Goal: Information Seeking & Learning: Learn about a topic

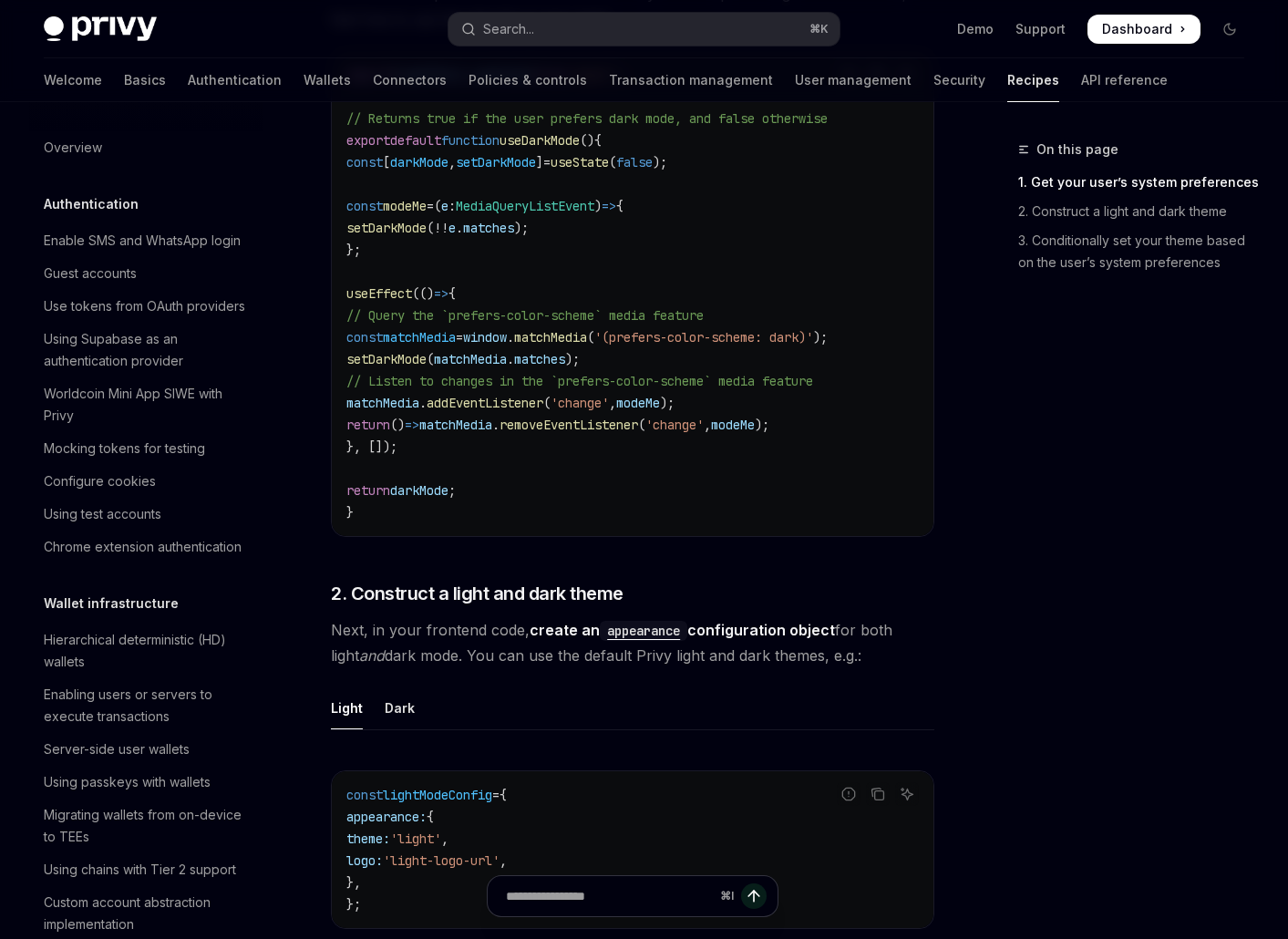
scroll to position [683, 0]
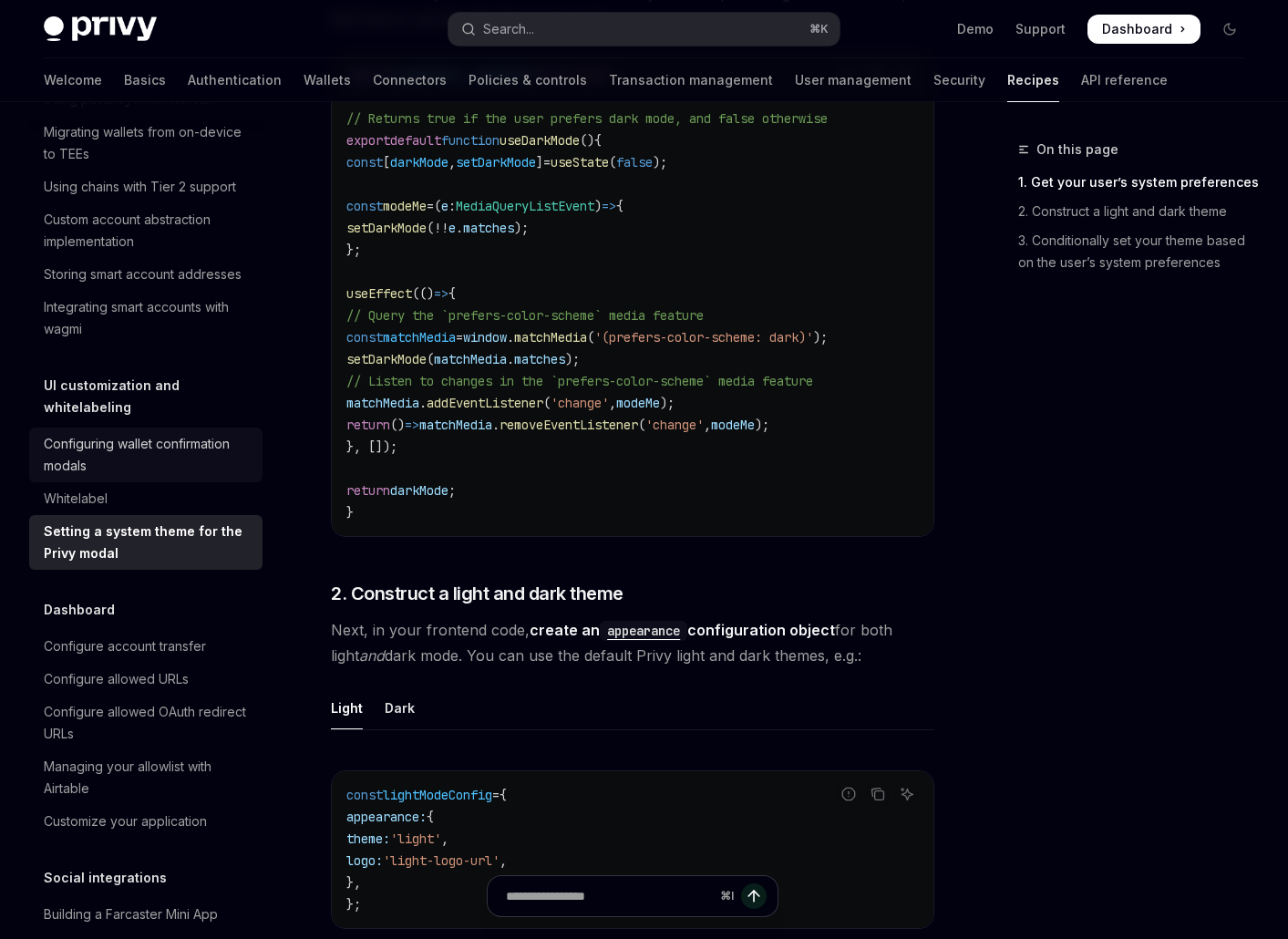
click at [148, 433] on div "Configuring wallet confirmation modals" at bounding box center [147, 454] width 208 height 43
type textarea "*"
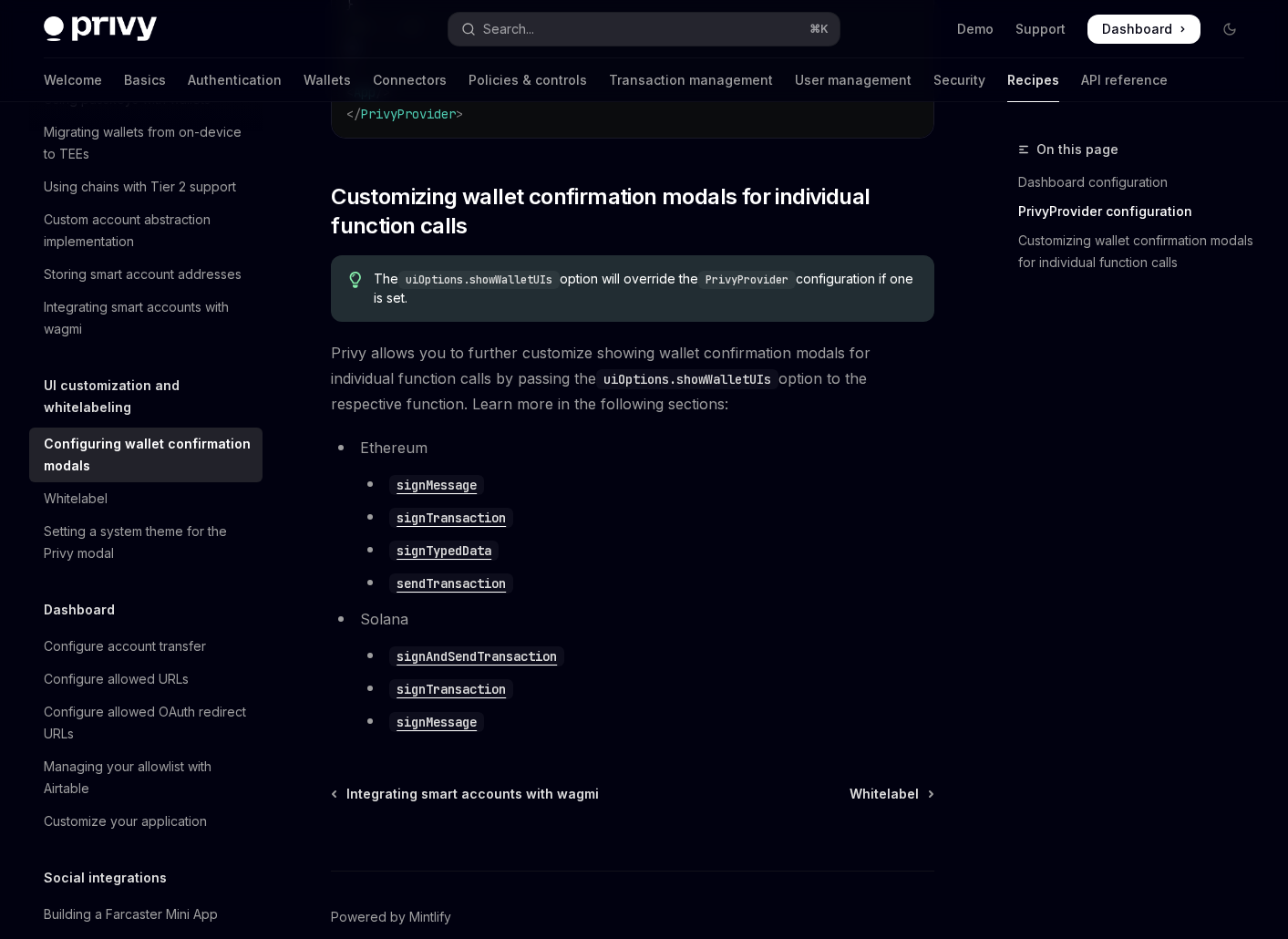
scroll to position [922, 0]
click at [151, 382] on h5 "UI customization and whitelabeling" at bounding box center [152, 395] width 218 height 43
click at [548, 37] on button "Search... ⌘ K" at bounding box center [644, 29] width 391 height 33
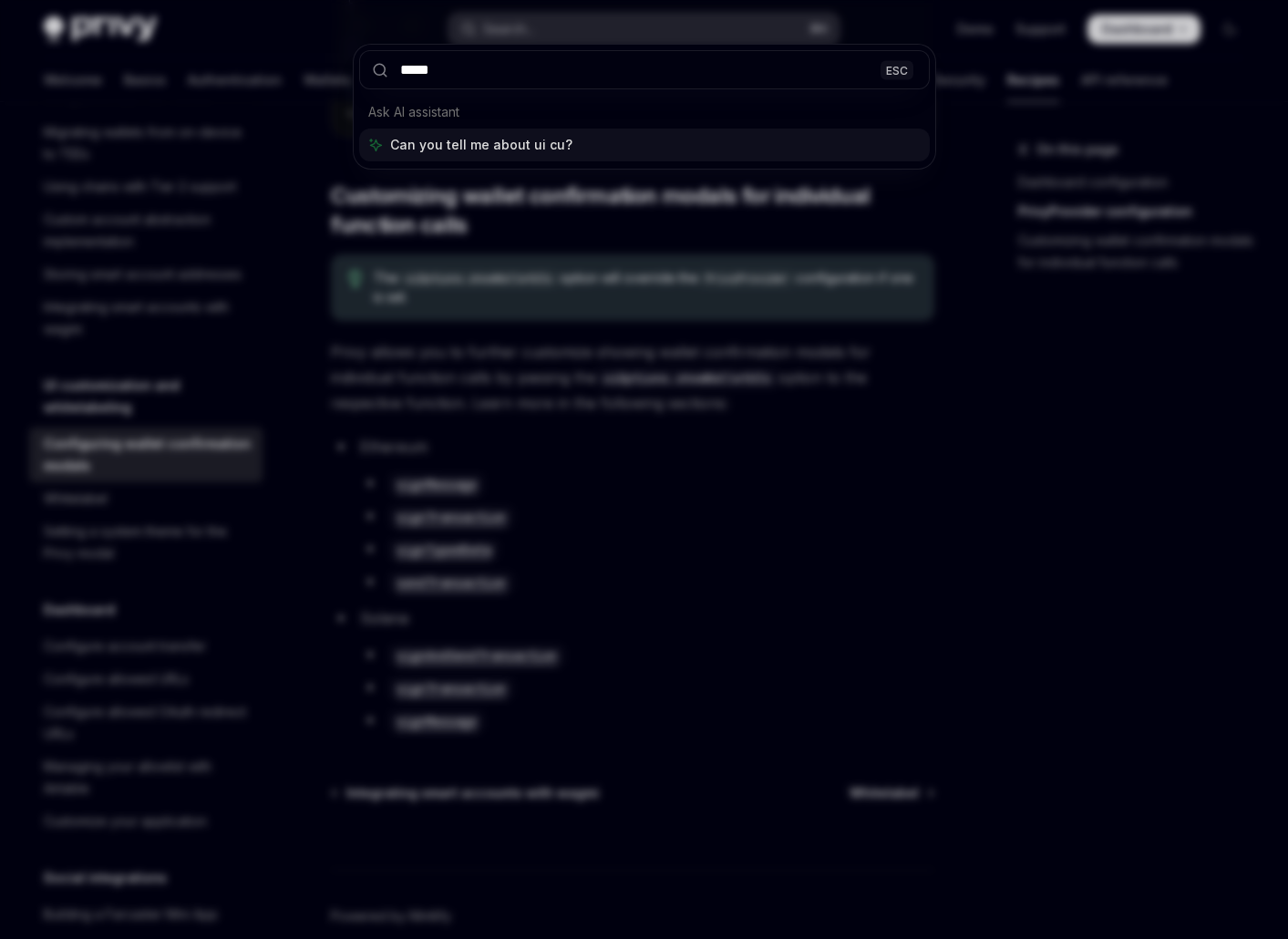
type input "******"
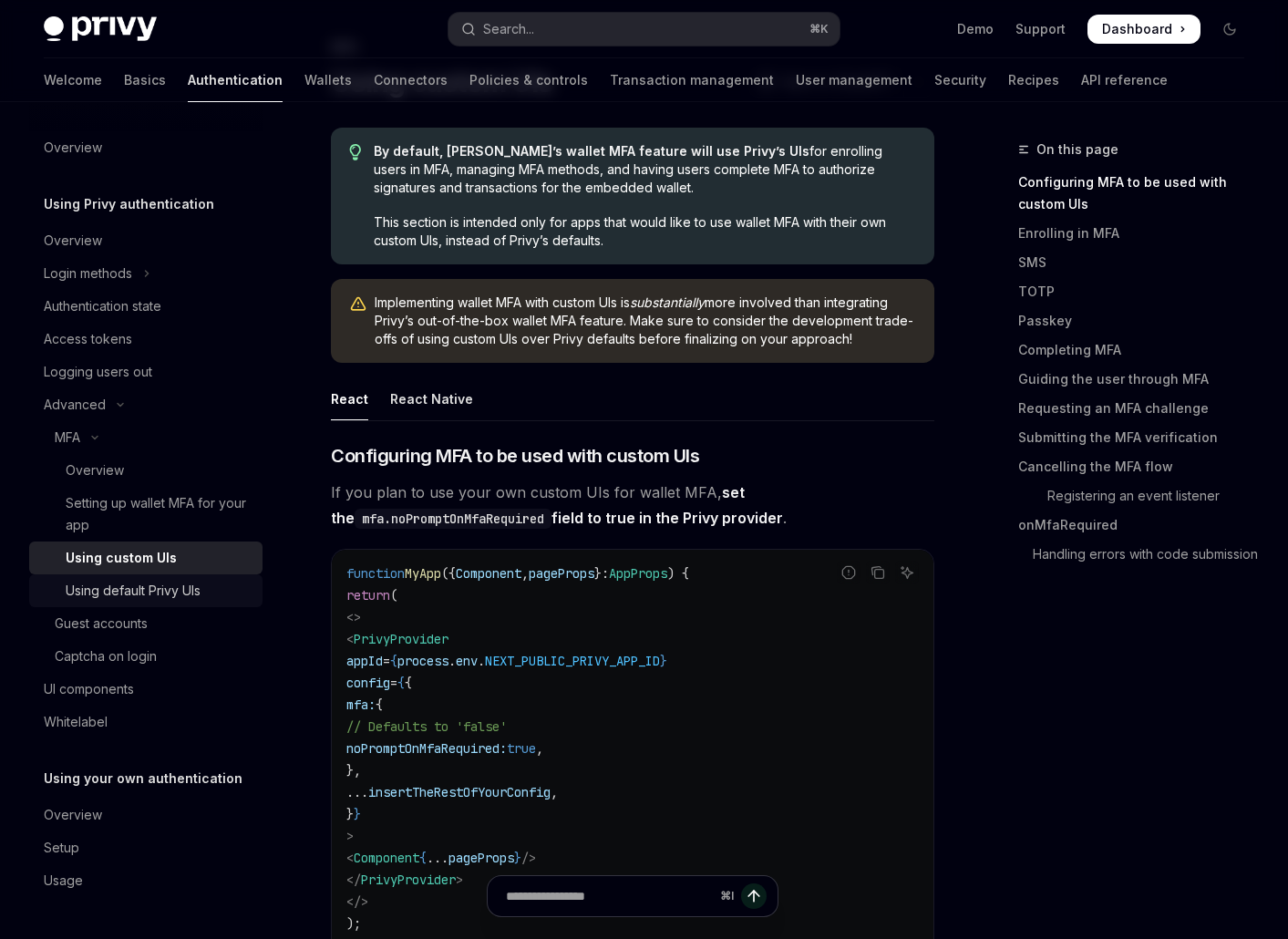
click at [186, 575] on link "Using default Privy UIs" at bounding box center [145, 591] width 234 height 33
type textarea "*"
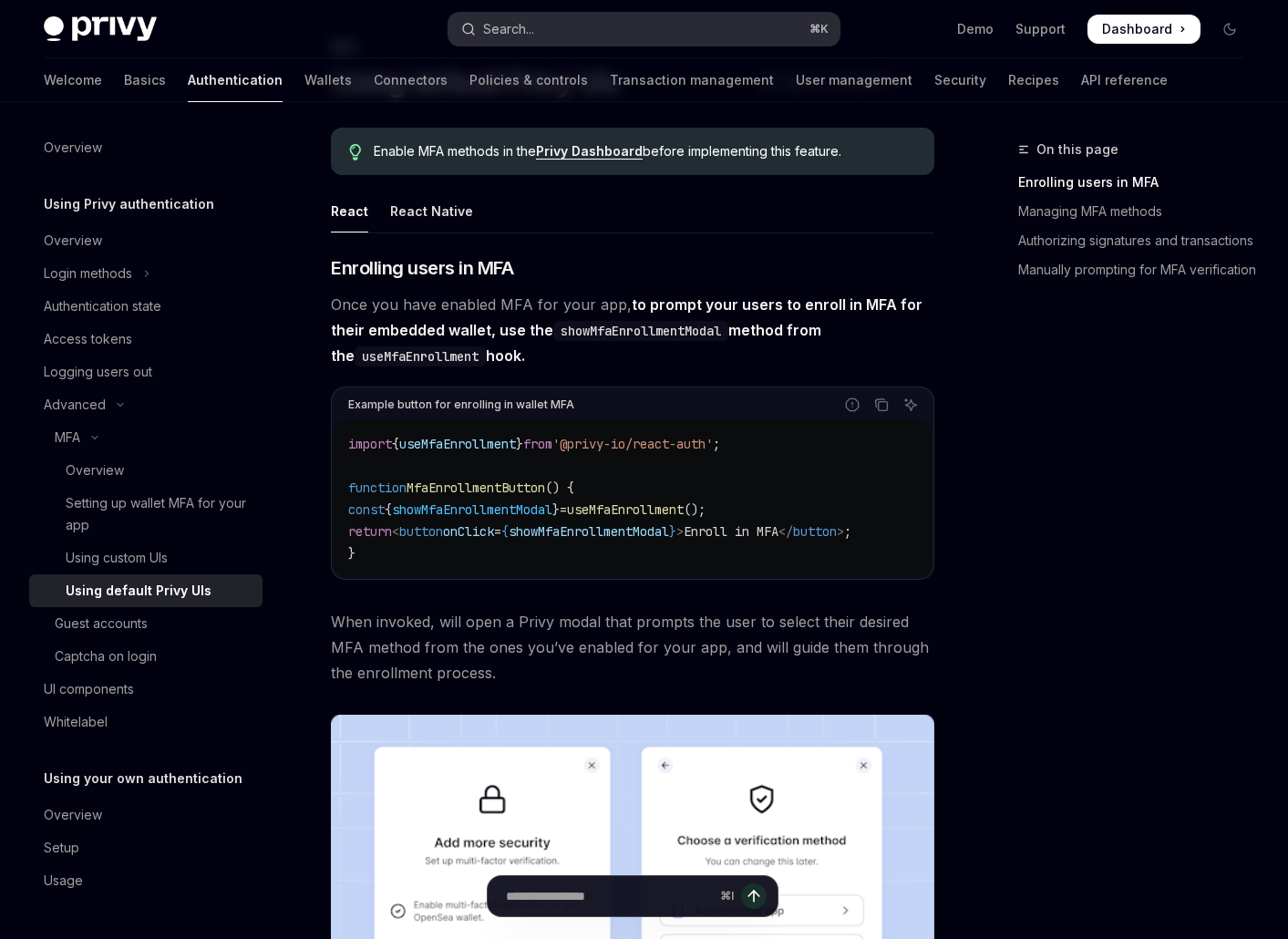
click at [648, 24] on button "Search... ⌘ K" at bounding box center [644, 29] width 391 height 33
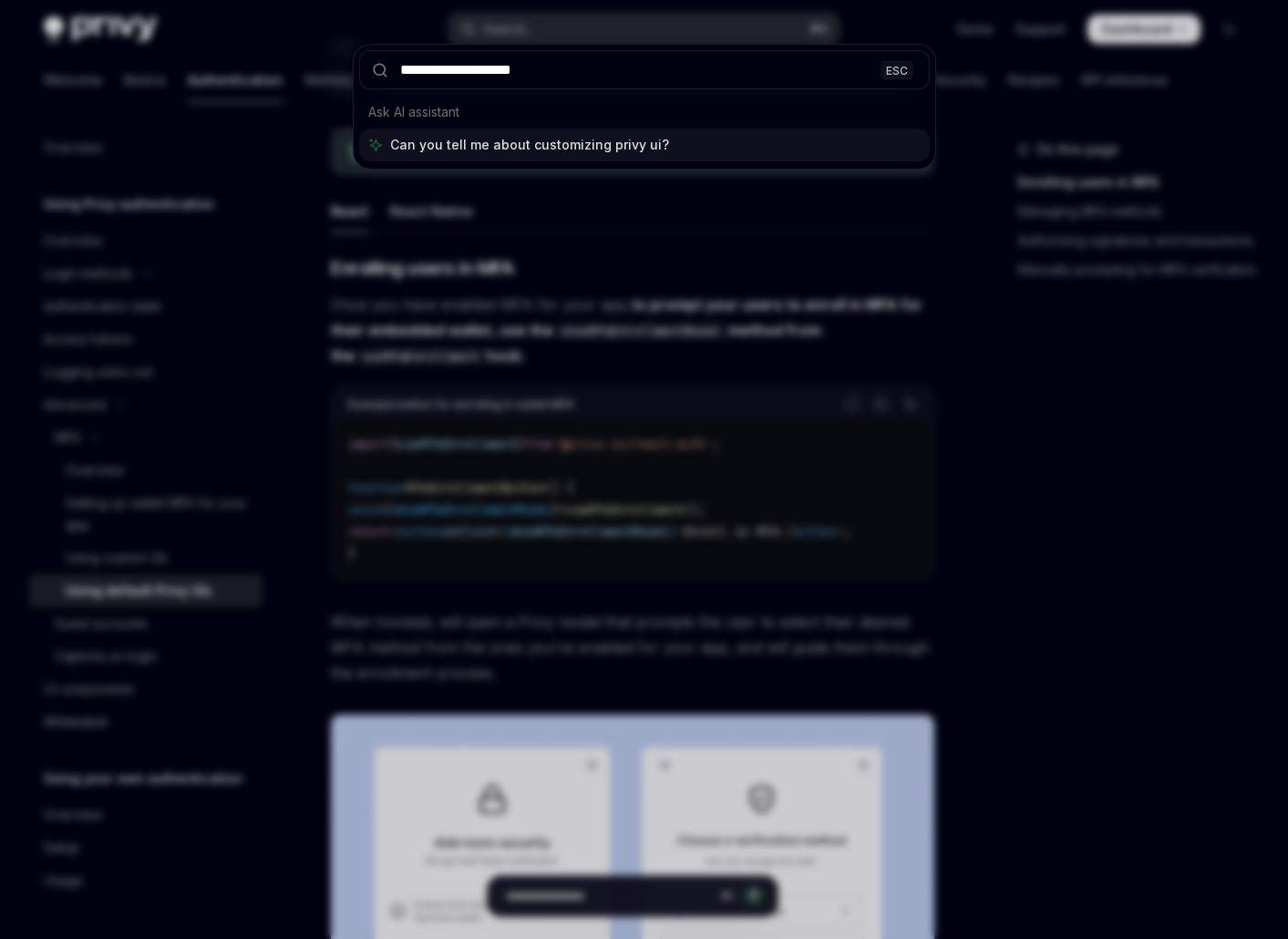
type input "**********"
type textarea "*"
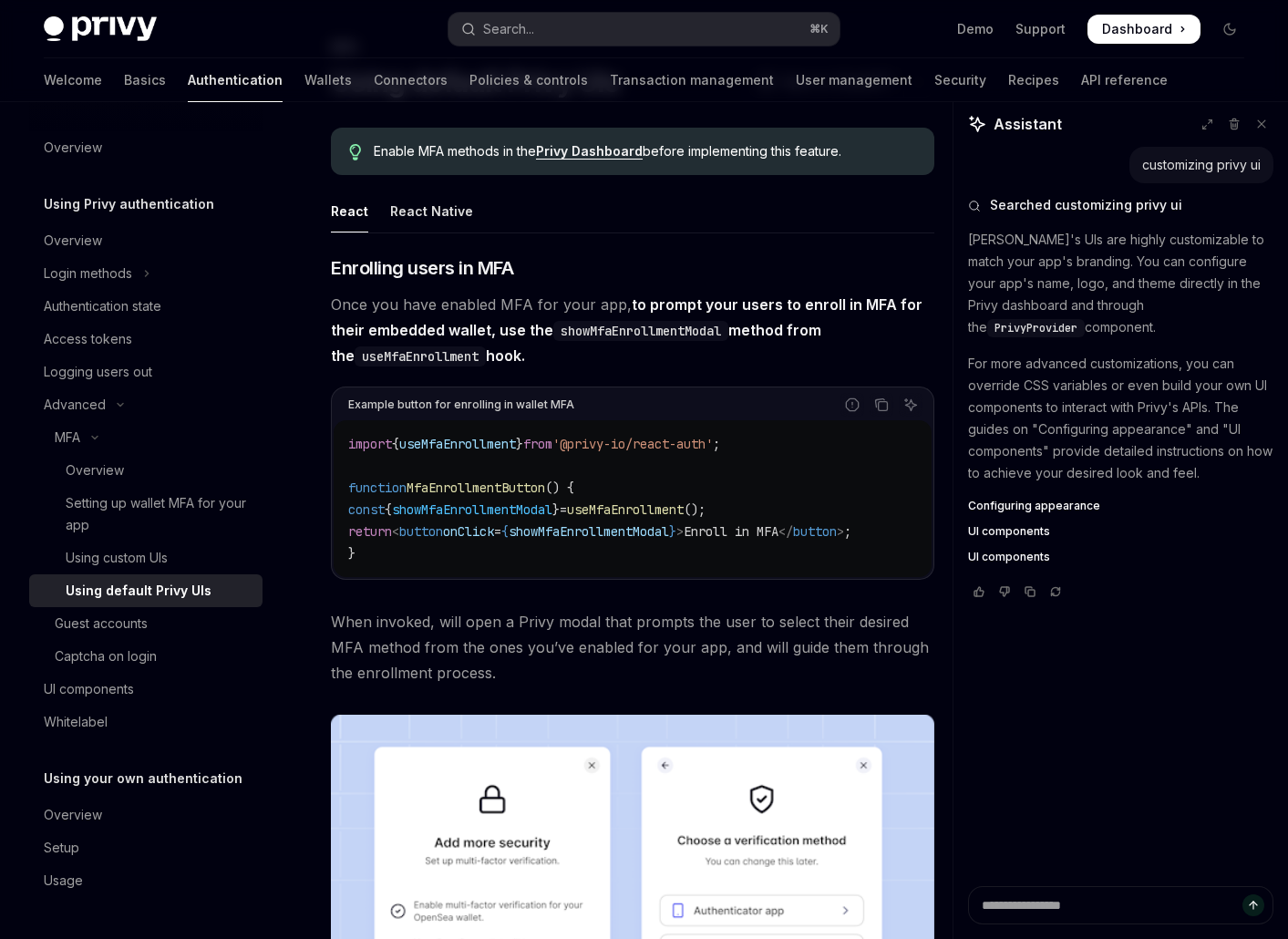
click at [1011, 504] on span "Configuring appearance" at bounding box center [1033, 505] width 132 height 14
type textarea "*"
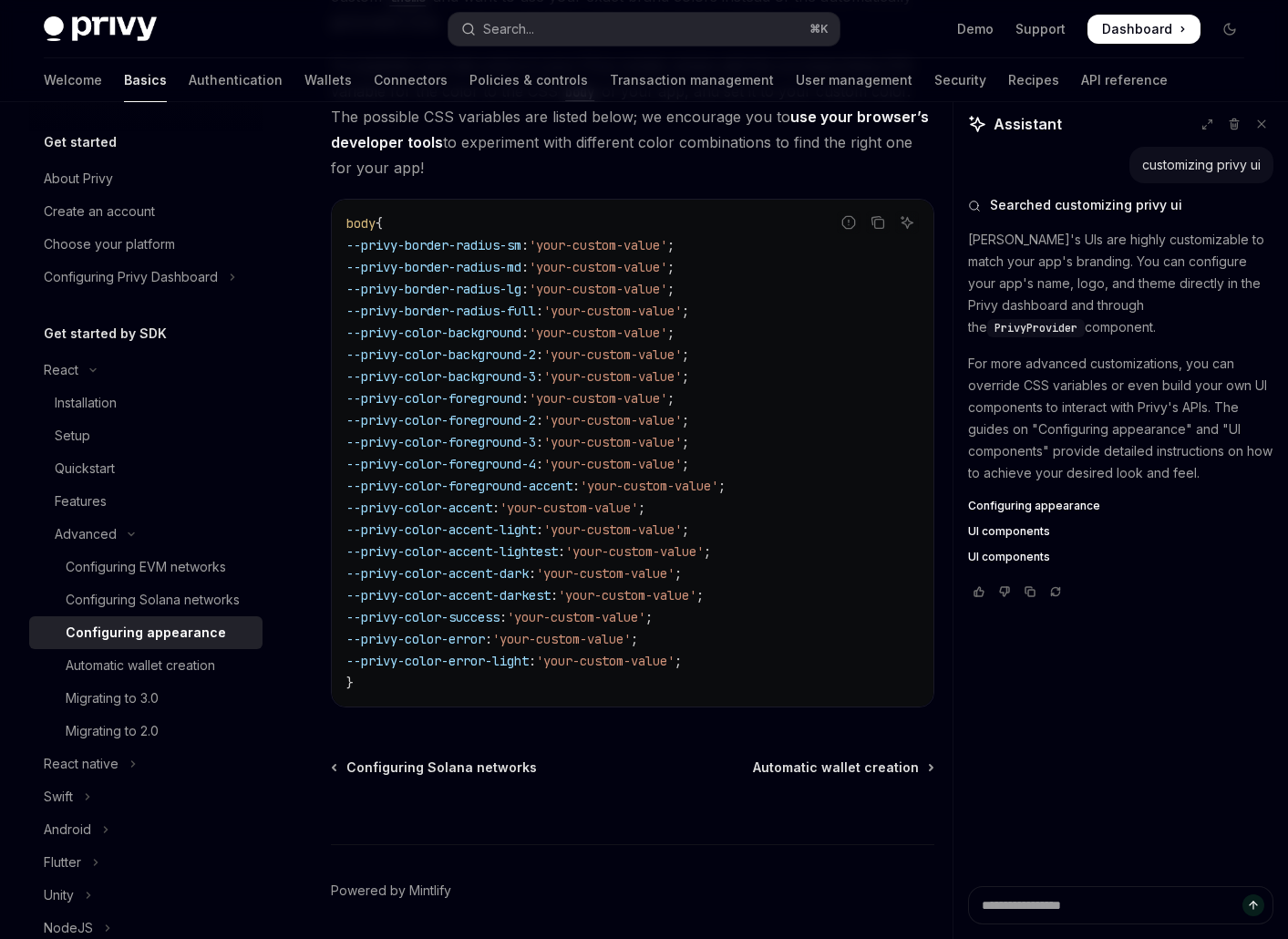
scroll to position [4780, 0]
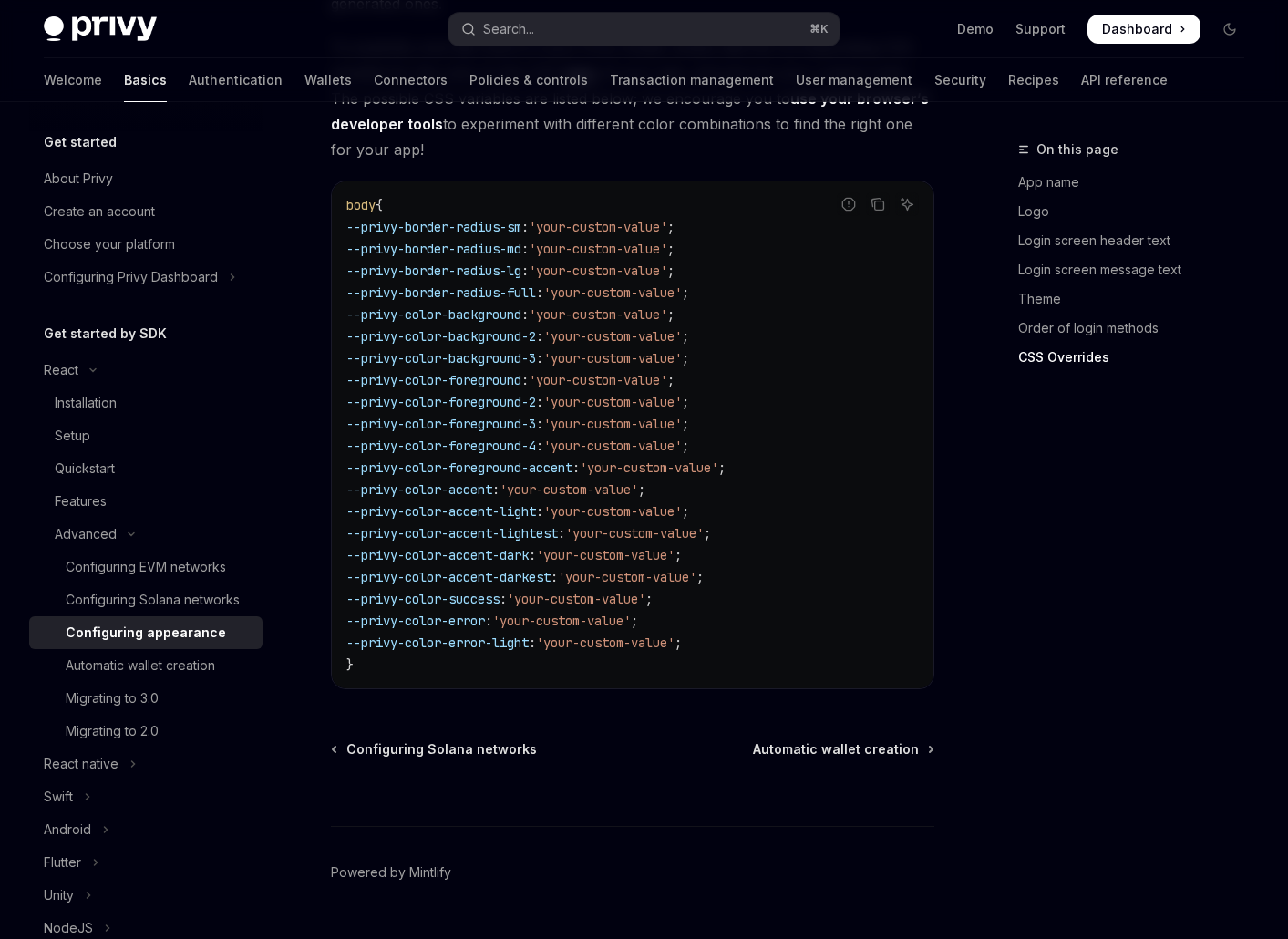
scroll to position [4780, 0]
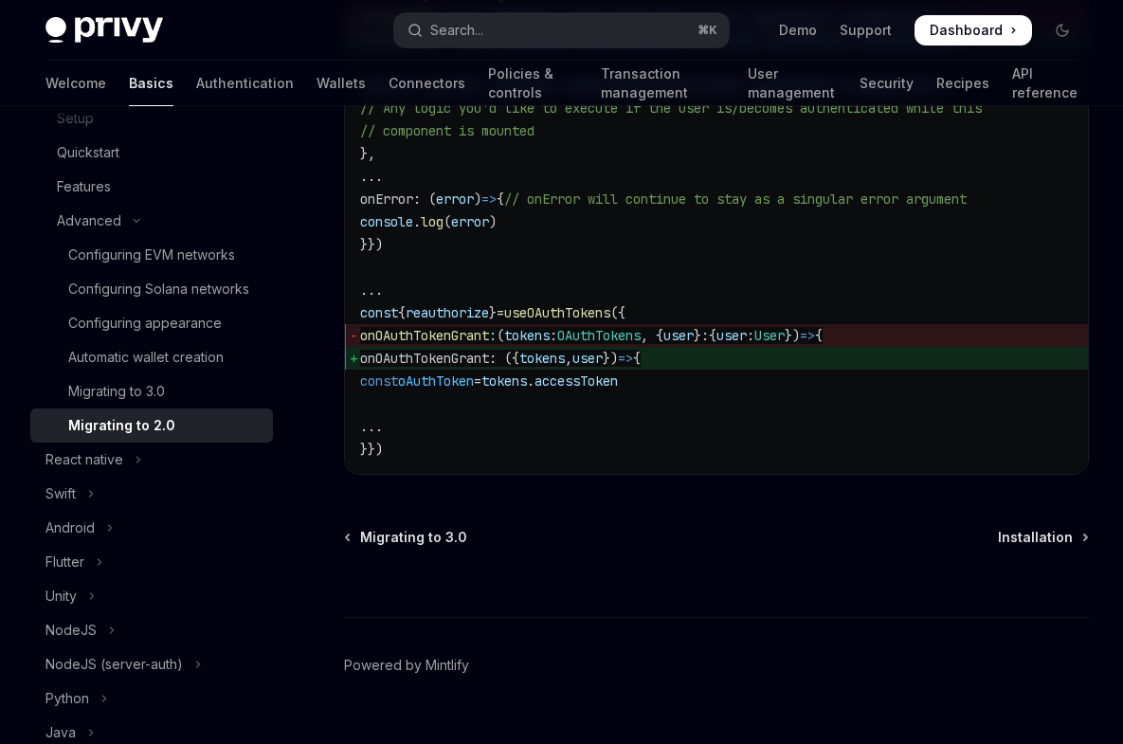
scroll to position [5585, 0]
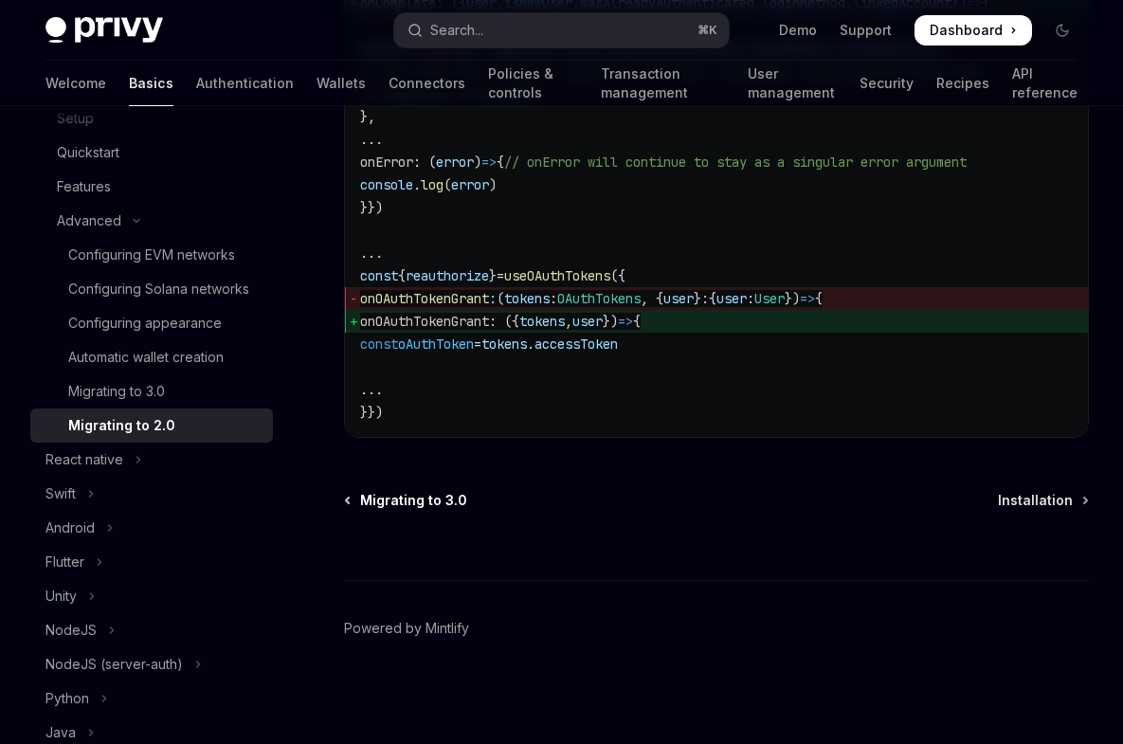
click at [414, 497] on span "Migrating to 3.0" at bounding box center [413, 500] width 107 height 19
type textarea "*"
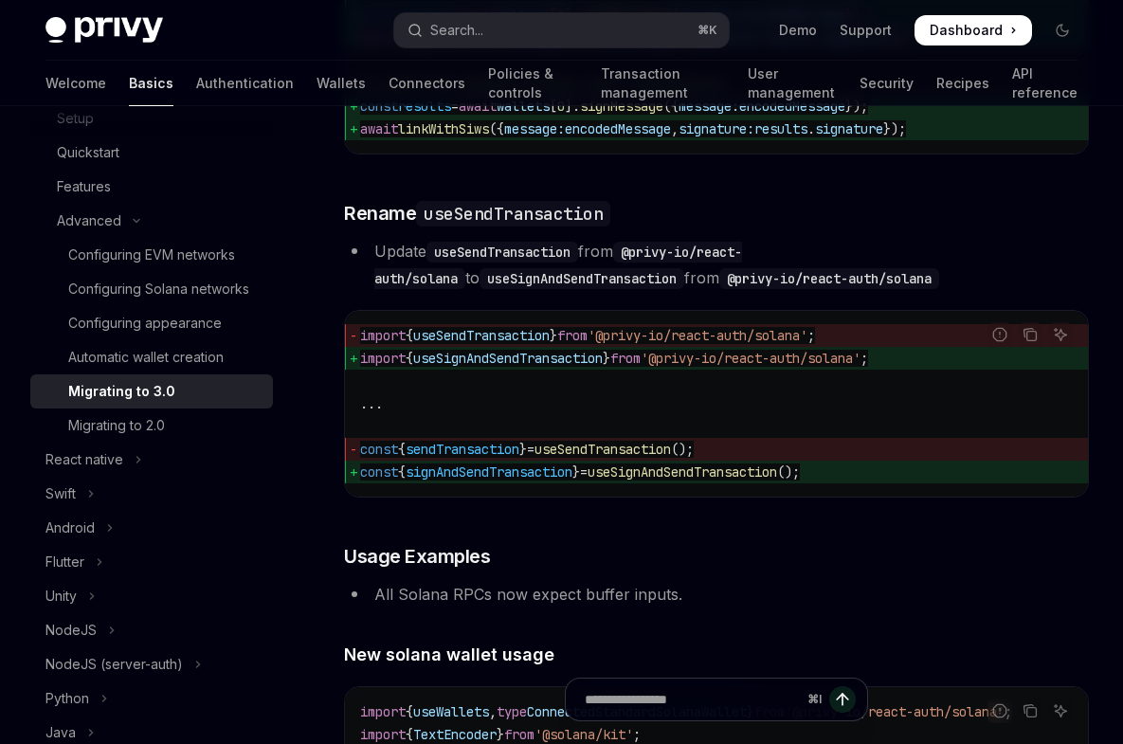
scroll to position [2734, 0]
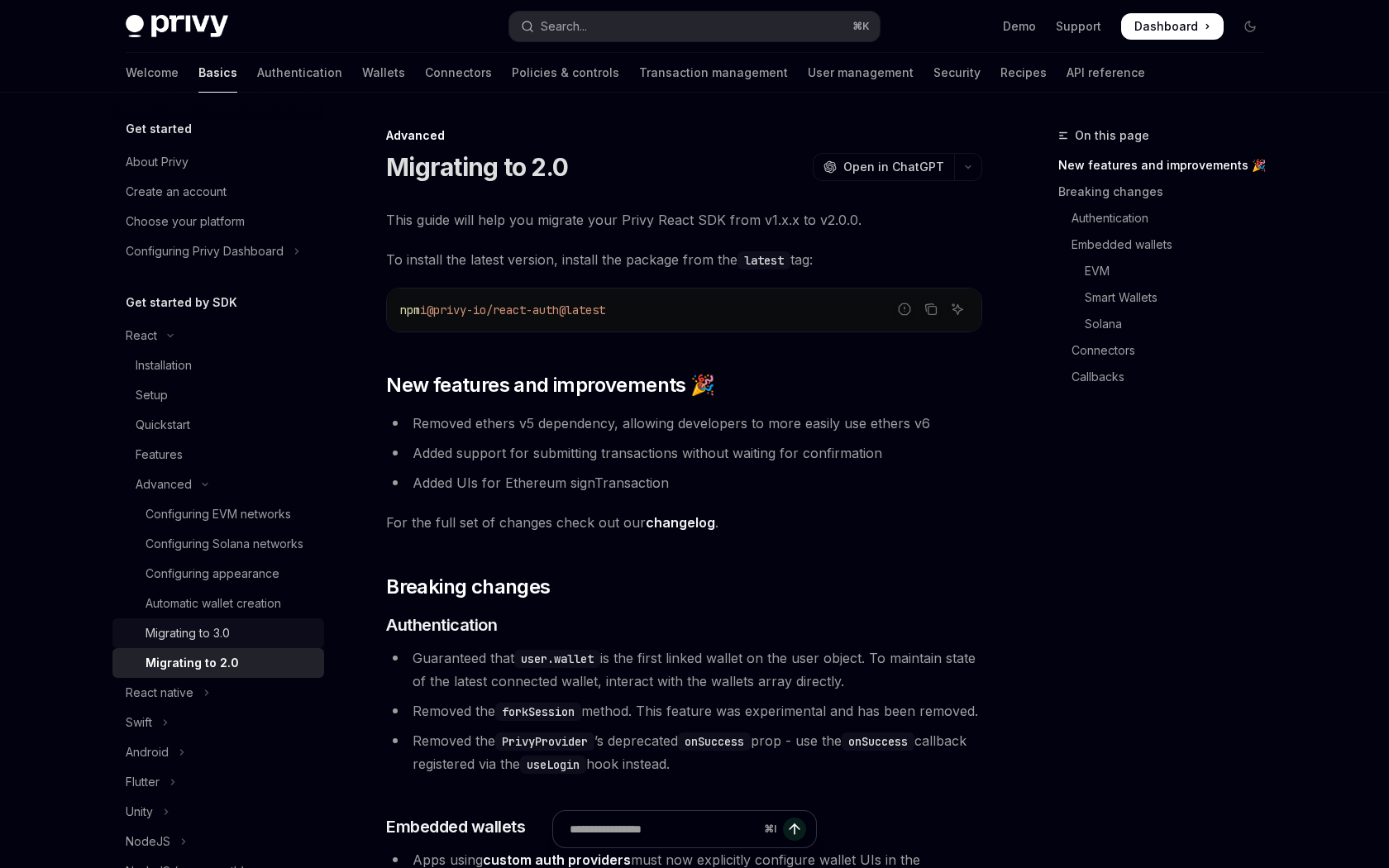
click at [222, 625] on div "Migrating to 3.0" at bounding box center [188, 632] width 85 height 20
type textarea "*"
